Goal: Information Seeking & Learning: Find specific fact

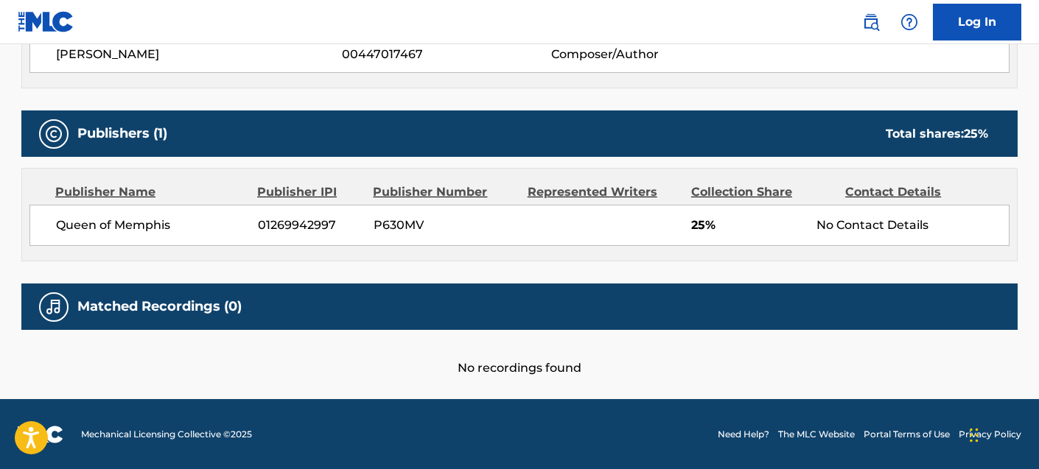
click at [972, 19] on link "Log In" at bounding box center [977, 22] width 88 height 37
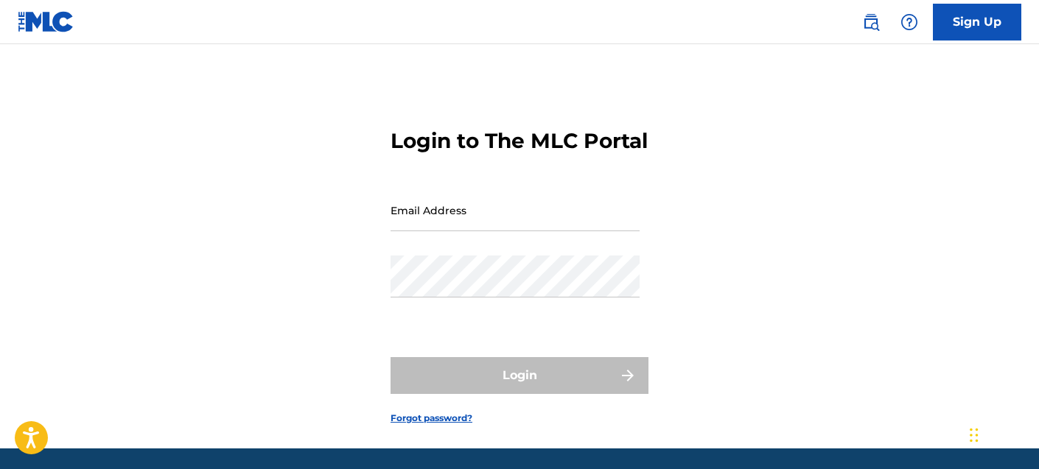
click at [456, 231] on input "Email Address" at bounding box center [515, 210] width 249 height 42
type input "[EMAIL_ADDRESS][DOMAIN_NAME]"
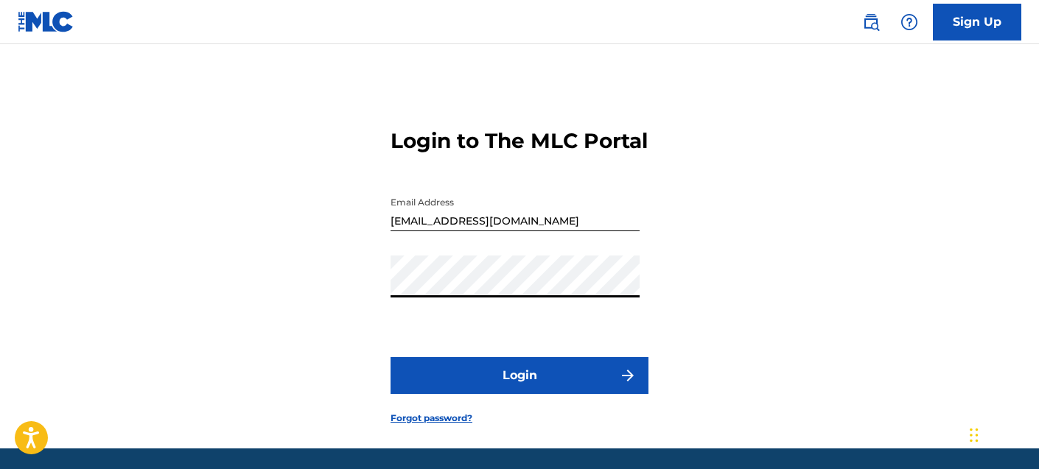
click at [500, 394] on button "Login" at bounding box center [520, 375] width 258 height 37
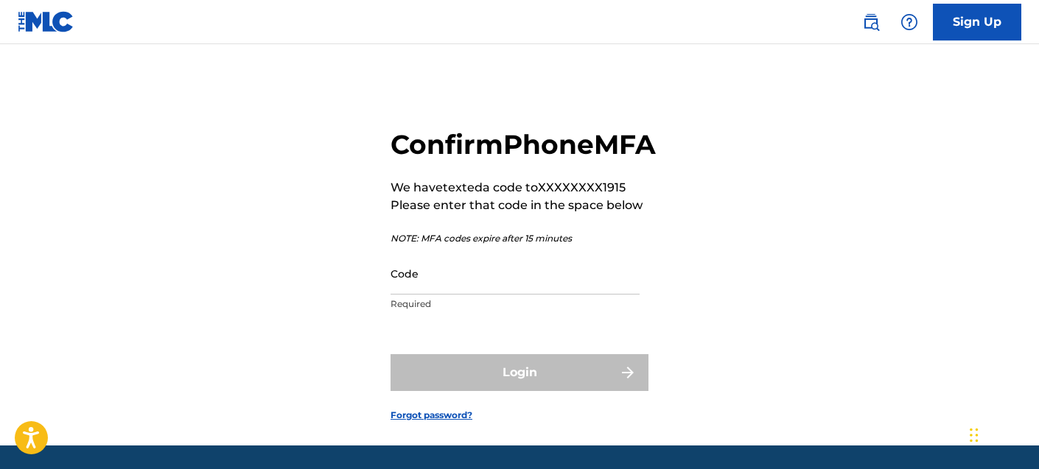
click at [464, 295] on input "Code" at bounding box center [515, 274] width 249 height 42
paste input "898227"
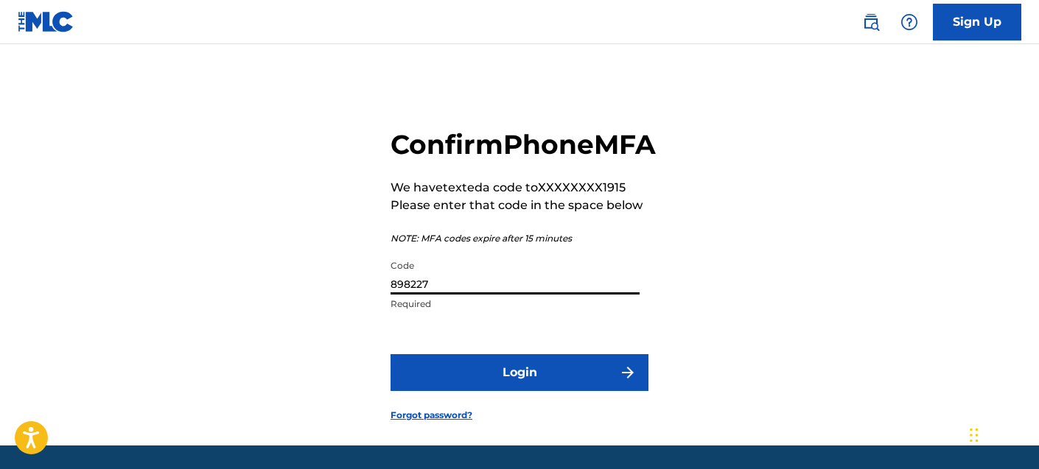
type input "898227"
click at [509, 391] on button "Login" at bounding box center [520, 372] width 258 height 37
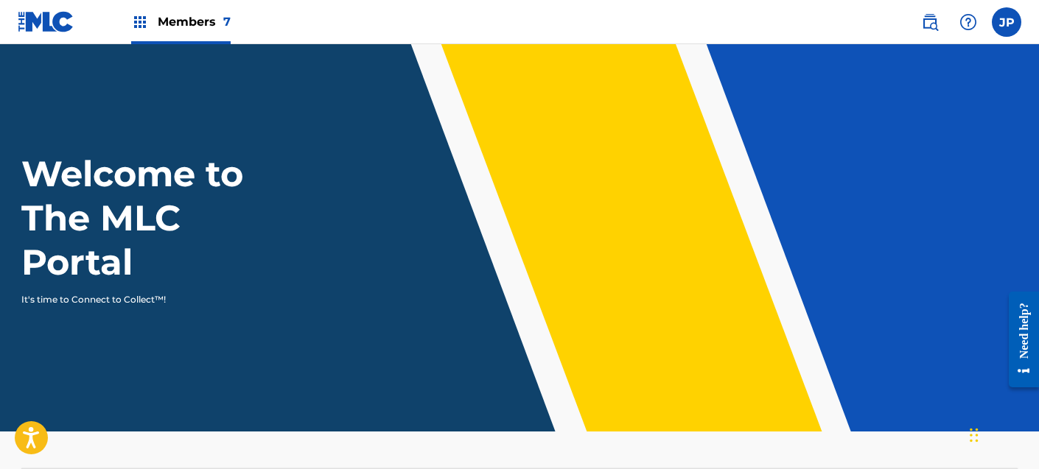
click at [192, 19] on span "Members 7" at bounding box center [194, 21] width 73 height 17
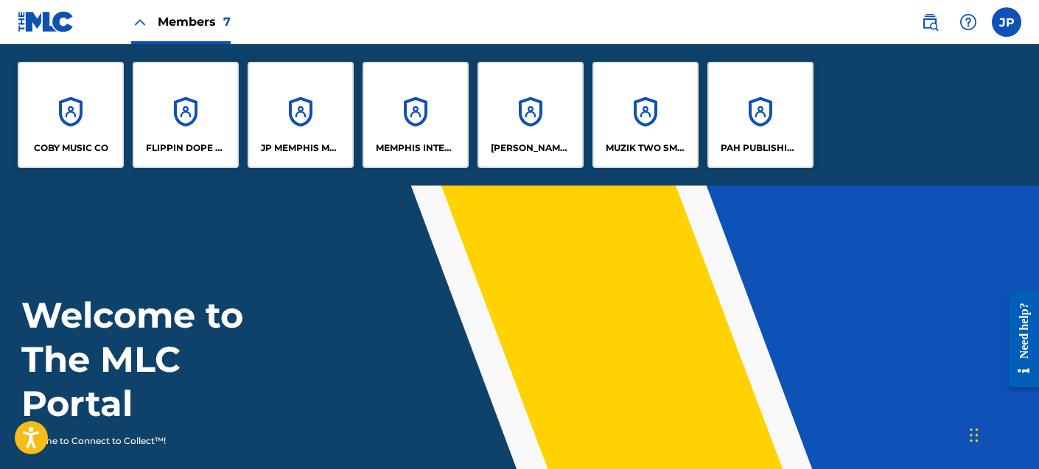
click at [303, 111] on div "JP MEMPHIS MUSIC" at bounding box center [301, 115] width 106 height 106
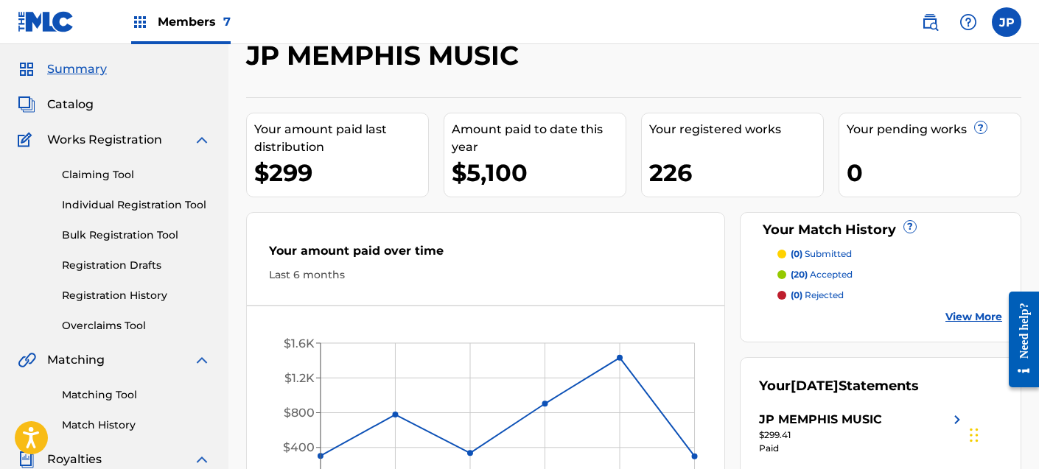
scroll to position [96, 0]
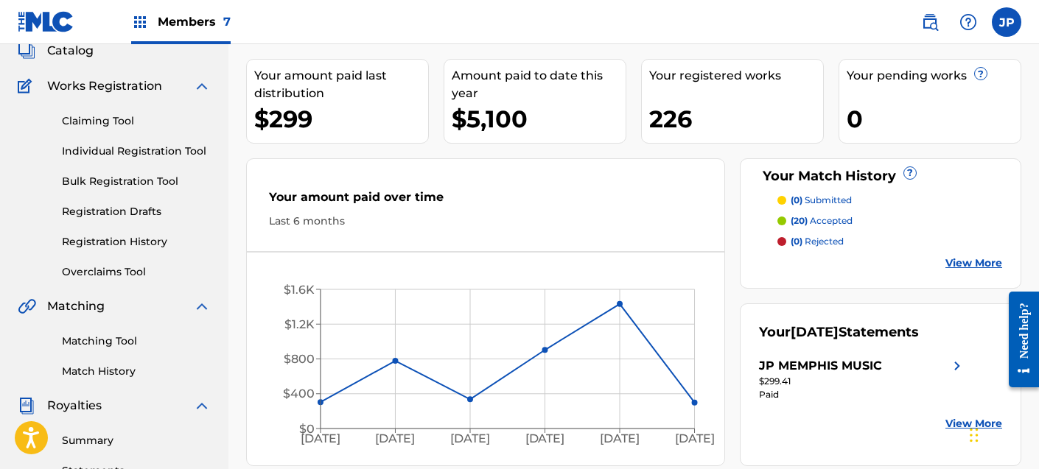
click at [73, 53] on span "Catalog" at bounding box center [70, 51] width 46 height 18
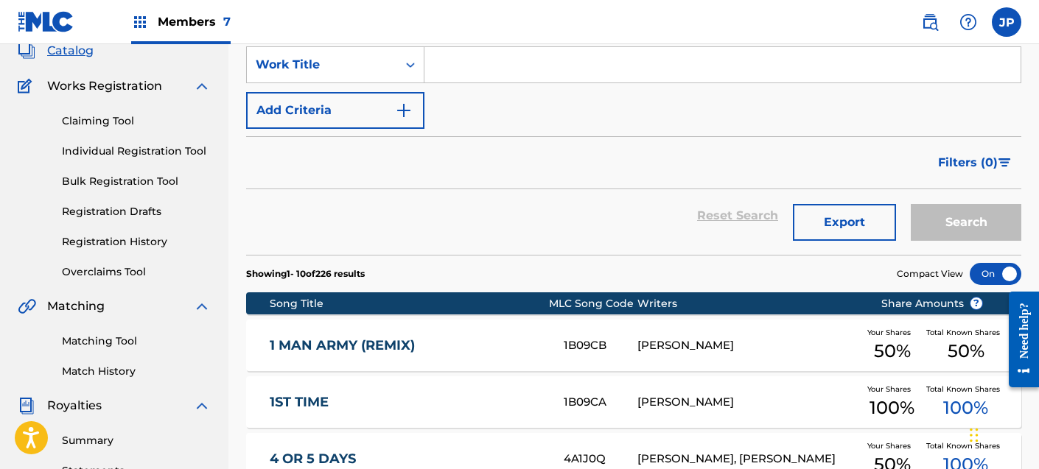
scroll to position [43, 0]
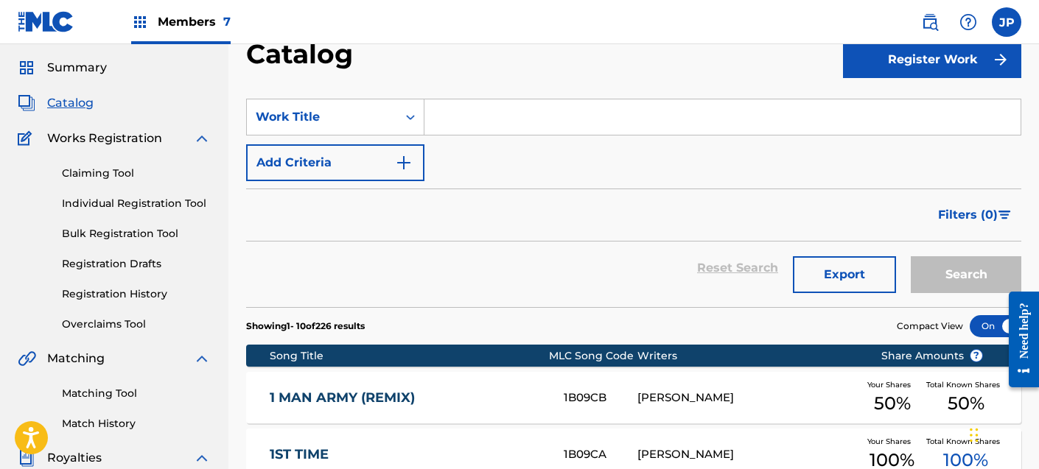
click at [478, 117] on input "Search Form" at bounding box center [722, 116] width 596 height 35
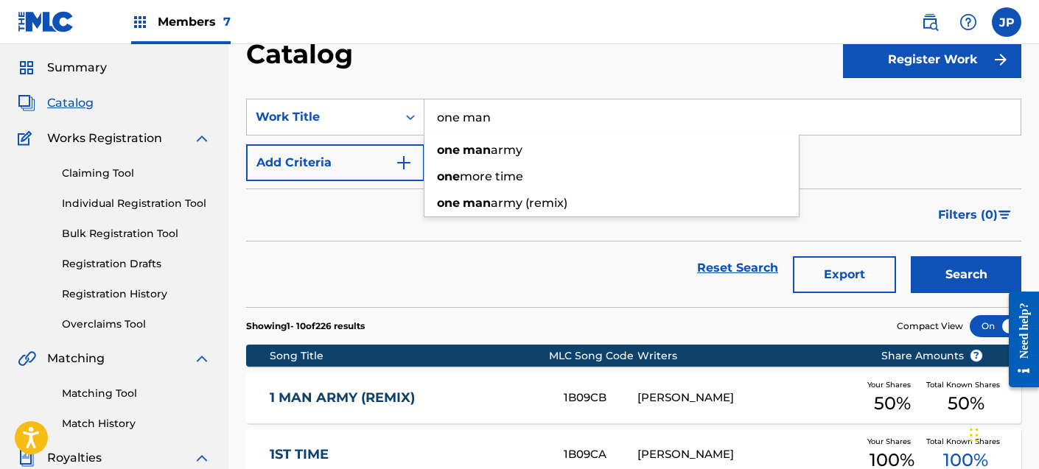
type input "one man"
click at [911, 256] on button "Search" at bounding box center [966, 274] width 111 height 37
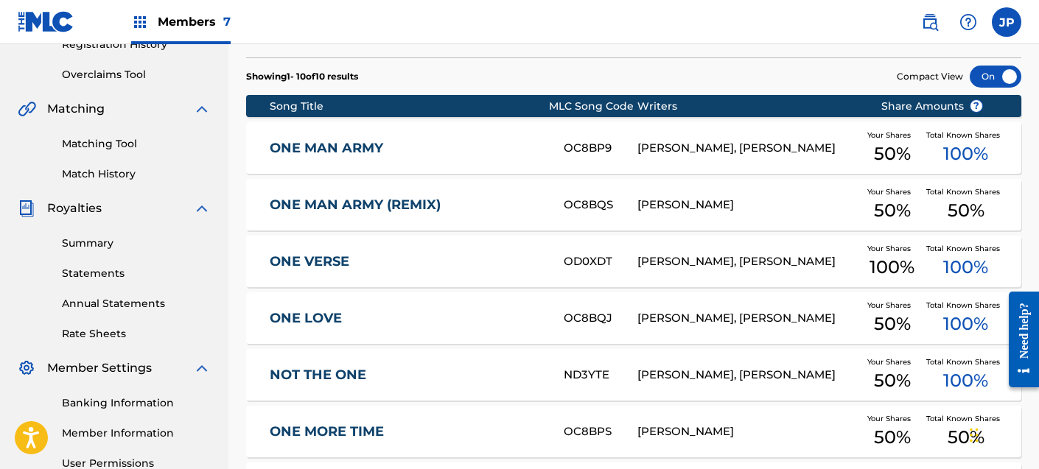
scroll to position [470, 0]
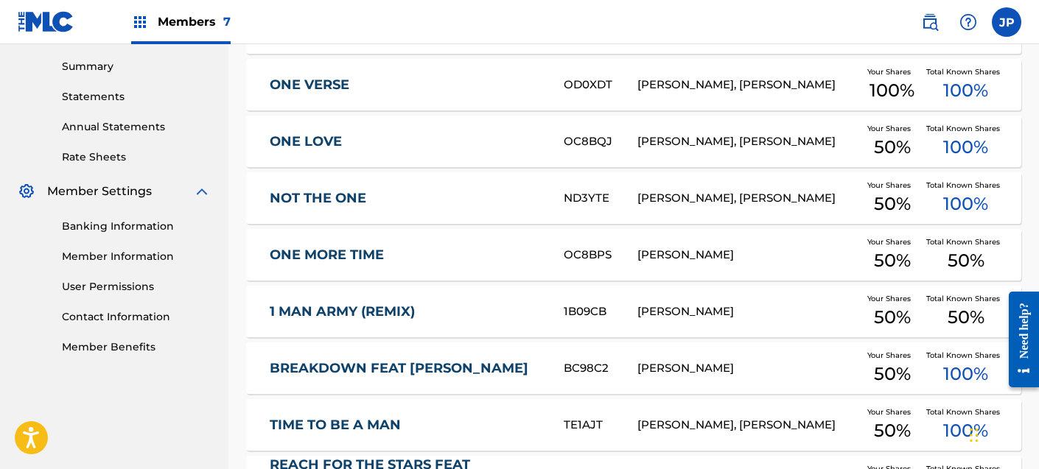
click at [382, 256] on link "ONE MORE TIME" at bounding box center [407, 255] width 275 height 17
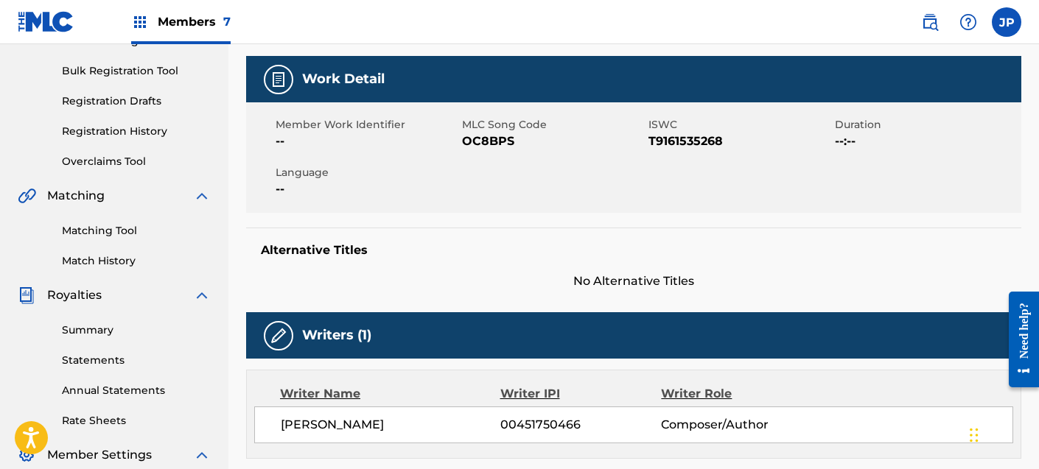
scroll to position [7, 0]
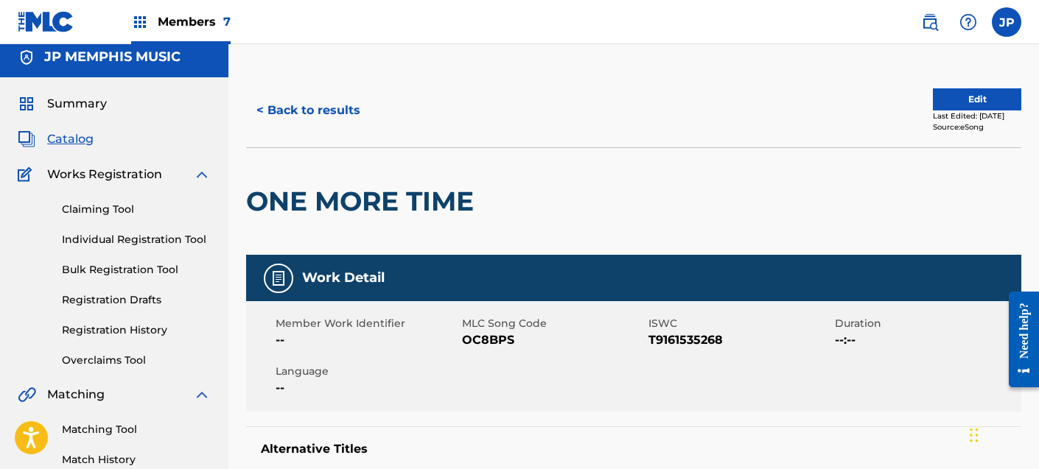
click at [359, 209] on h2 "ONE MORE TIME" at bounding box center [363, 201] width 235 height 33
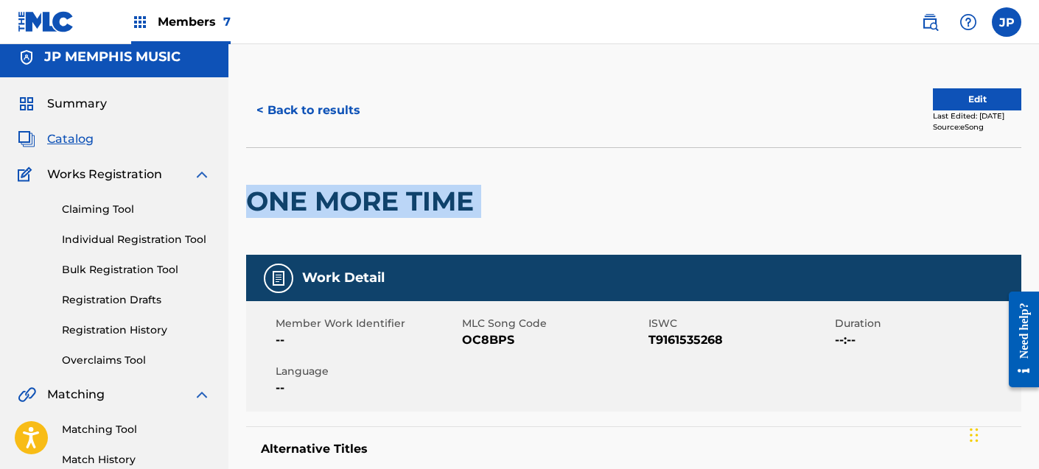
click at [359, 209] on h2 "ONE MORE TIME" at bounding box center [363, 201] width 235 height 33
copy div "ONE MORE TIME"
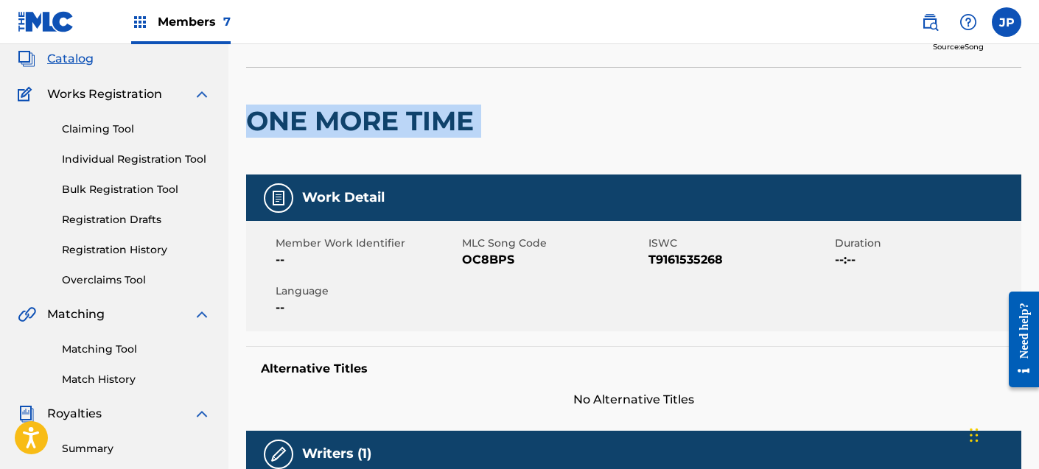
scroll to position [0, 0]
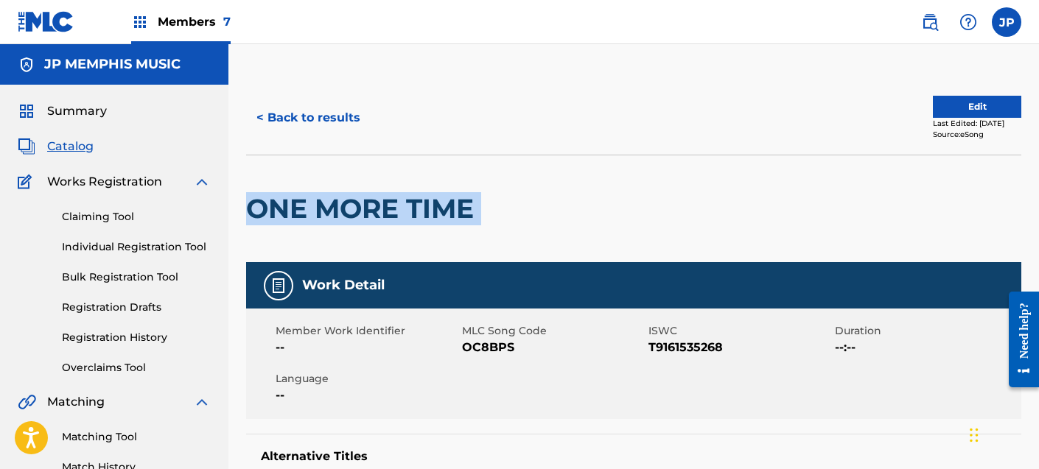
click at [287, 119] on button "< Back to results" at bounding box center [308, 117] width 125 height 37
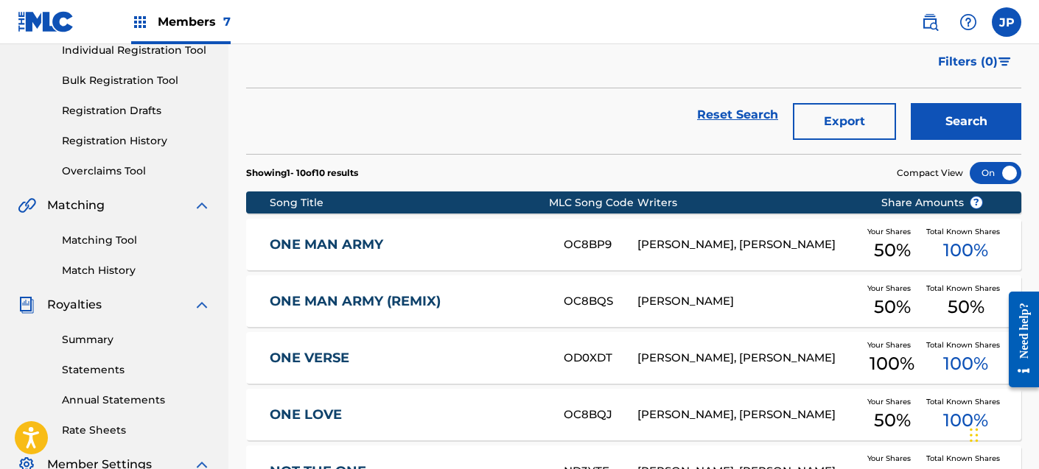
scroll to position [19, 0]
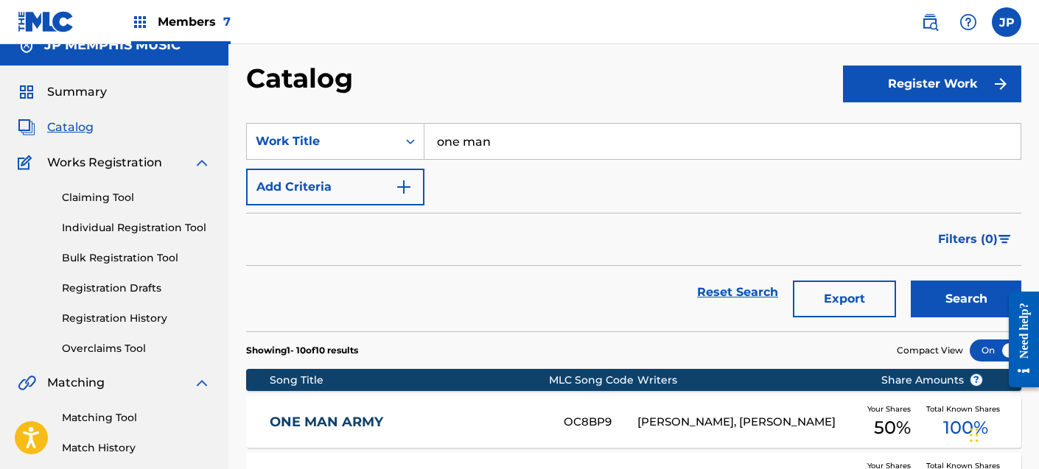
click at [562, 153] on input "one man" at bounding box center [722, 141] width 596 height 35
click at [561, 153] on input "one man" at bounding box center [722, 141] width 596 height 35
click at [560, 153] on input "one man" at bounding box center [722, 141] width 596 height 35
click at [911, 281] on button "Search" at bounding box center [966, 299] width 111 height 37
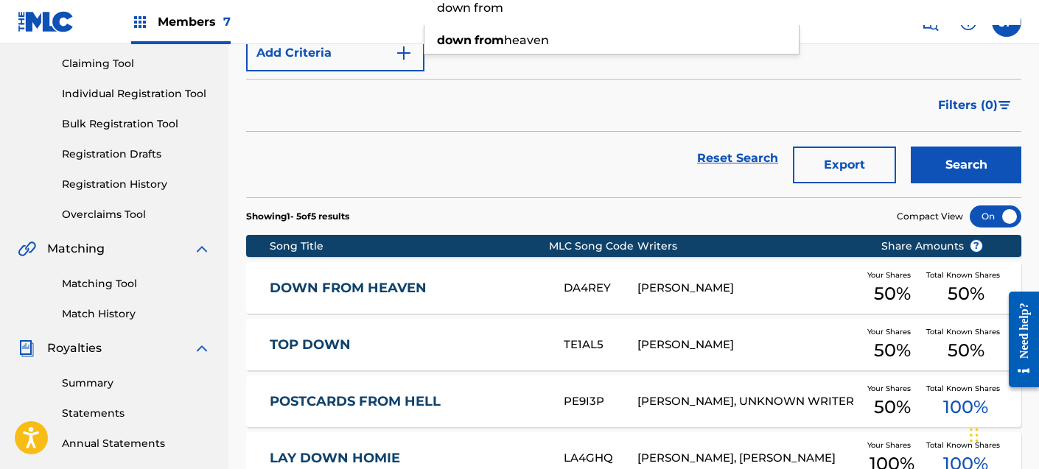
scroll to position [130, 0]
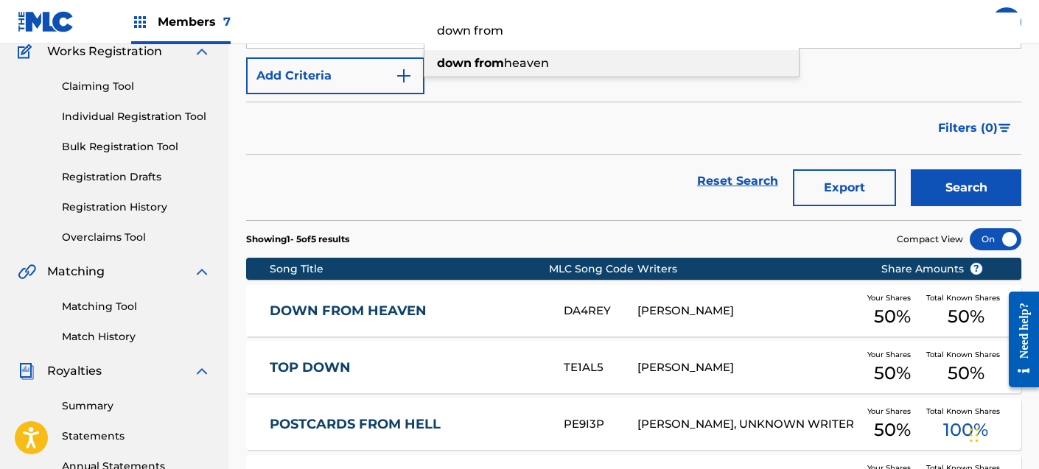
click at [502, 71] on div "down from heaven" at bounding box center [611, 63] width 374 height 27
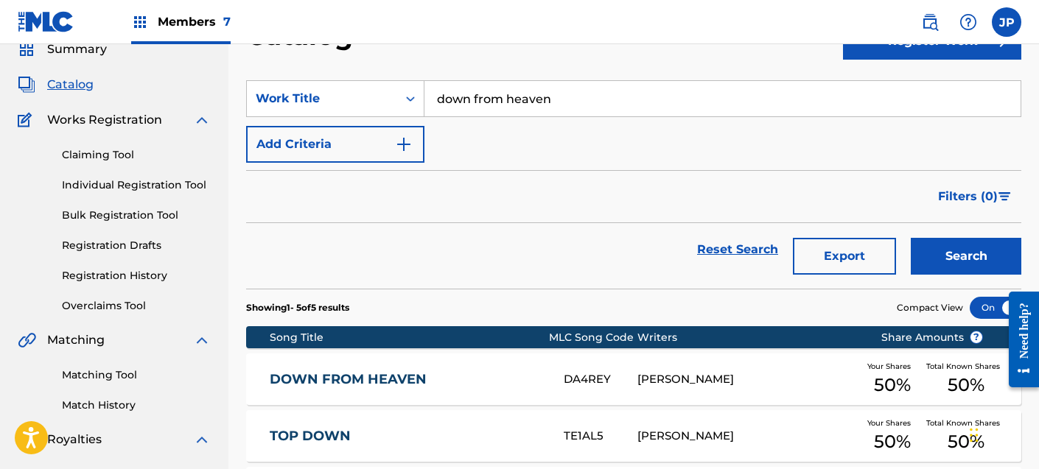
scroll to position [0, 0]
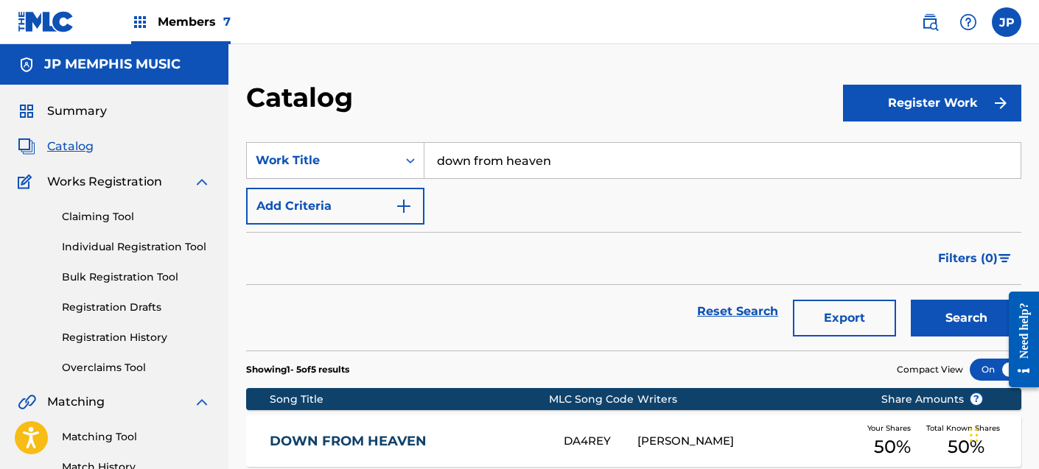
click at [492, 149] on input "down from heaven" at bounding box center [722, 160] width 596 height 35
type input "e"
click at [911, 300] on button "Search" at bounding box center [966, 318] width 111 height 37
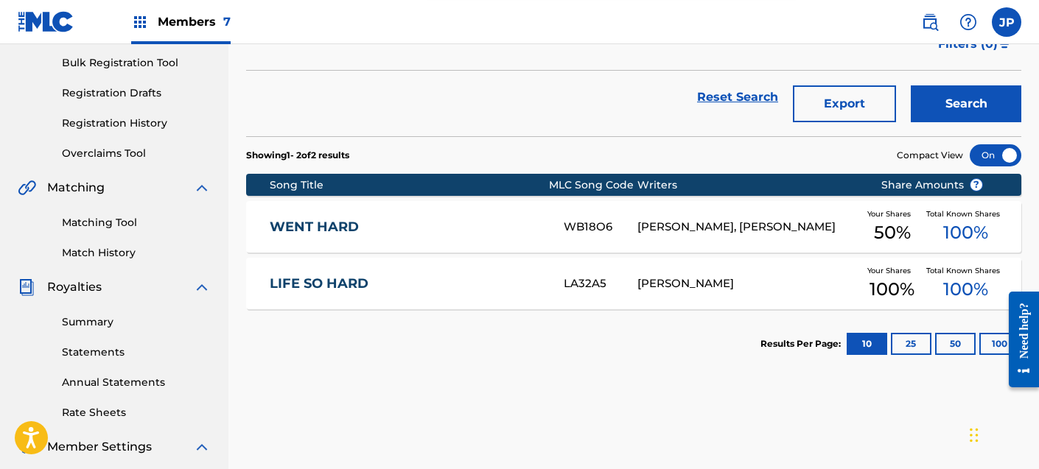
scroll to position [41, 0]
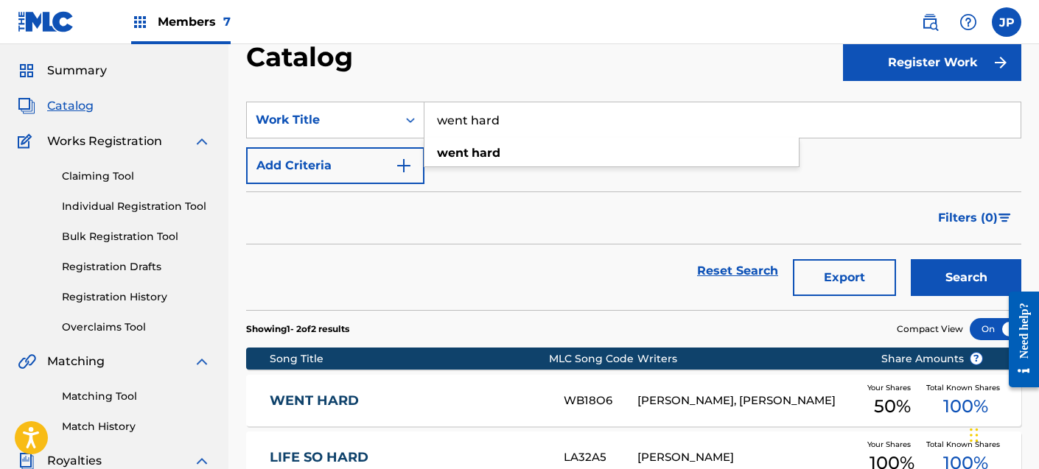
click at [475, 116] on input "went hard" at bounding box center [722, 119] width 596 height 35
type input "yetis"
click at [911, 259] on button "Search" at bounding box center [966, 277] width 111 height 37
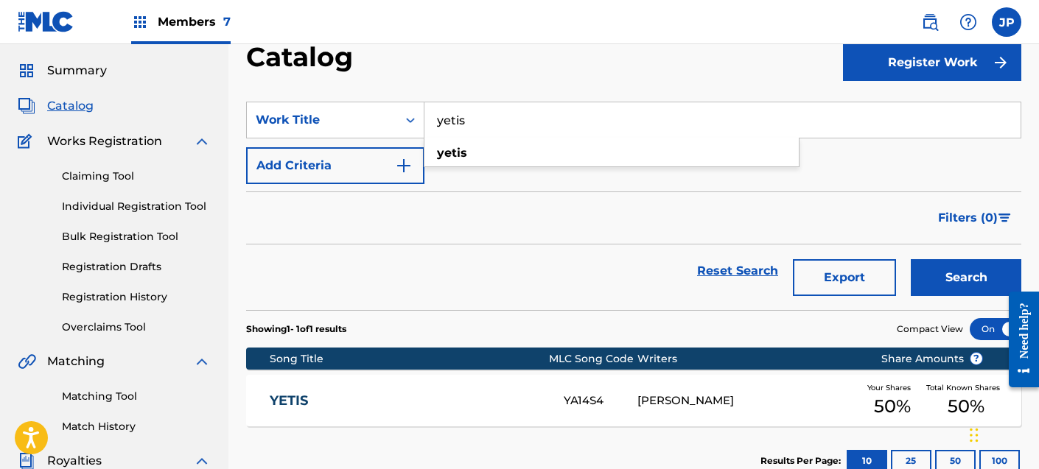
click at [597, 227] on div "Filters ( 0 )" at bounding box center [633, 218] width 775 height 53
